Goal: Browse casually

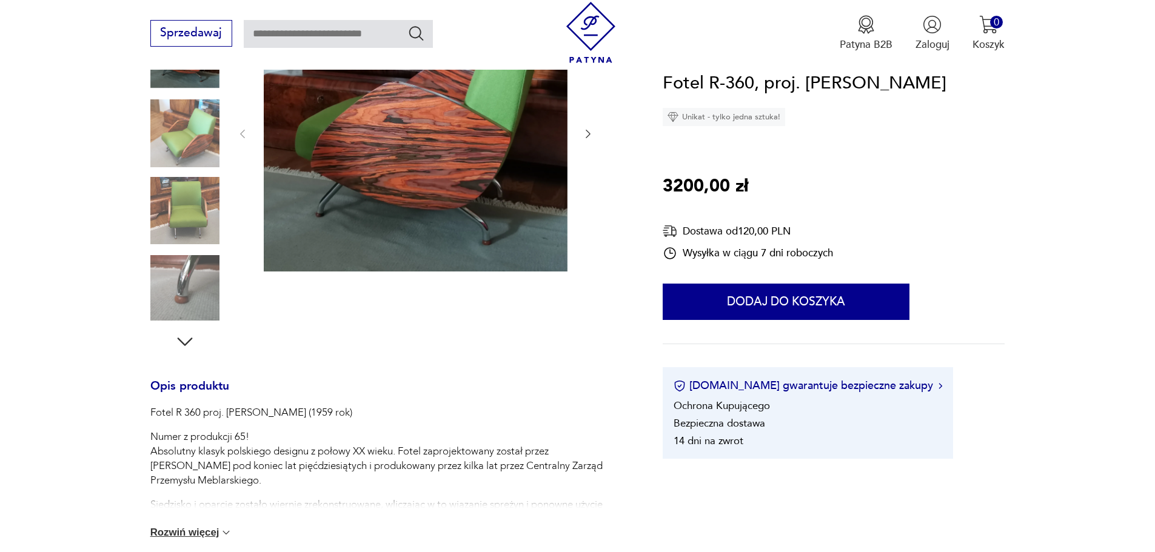
scroll to position [243, 0]
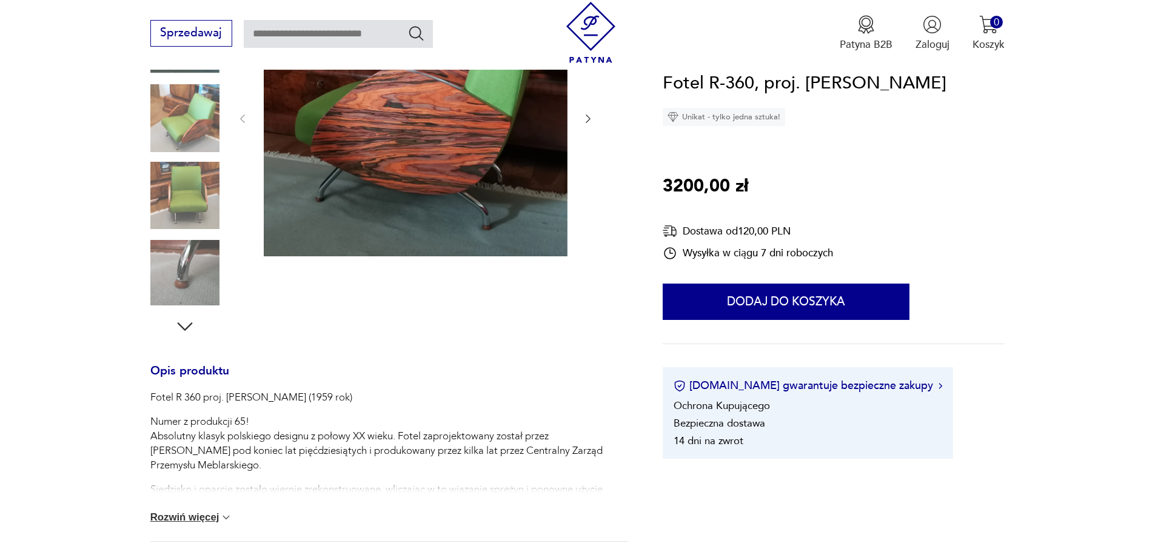
click at [163, 224] on img at bounding box center [184, 195] width 69 height 69
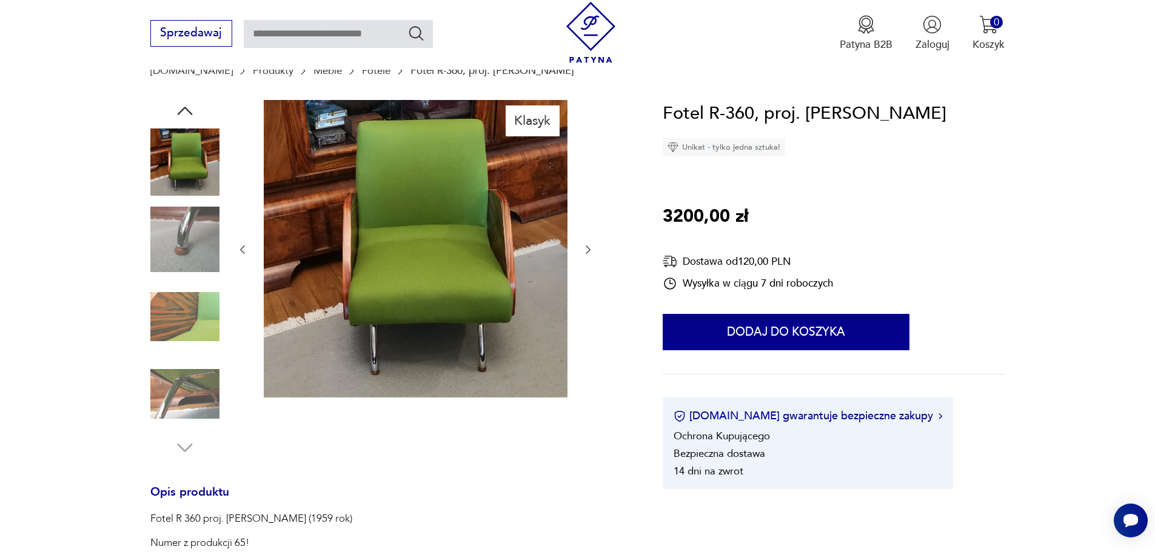
scroll to position [0, 0]
click at [190, 169] on img at bounding box center [184, 162] width 69 height 69
click at [195, 244] on img at bounding box center [184, 239] width 69 height 69
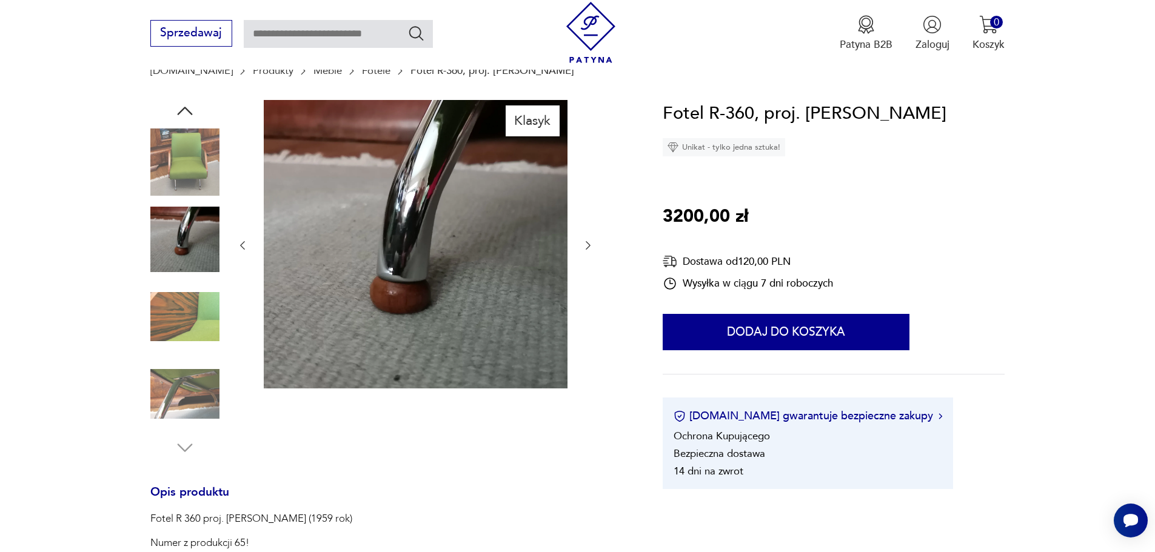
click at [183, 297] on img at bounding box center [184, 317] width 69 height 69
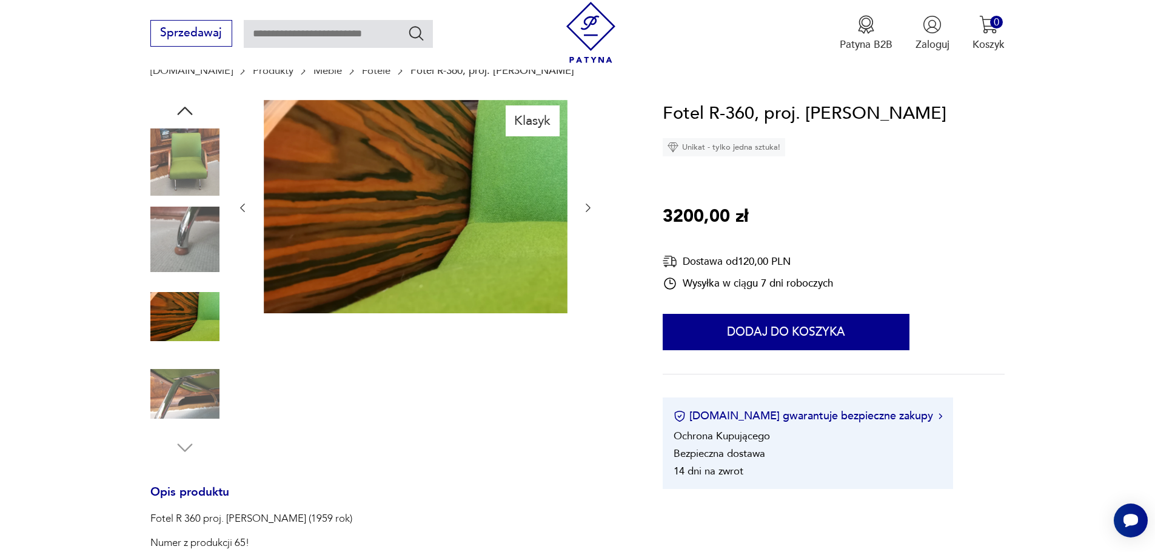
click at [190, 373] on img at bounding box center [184, 394] width 69 height 69
